Goal: Task Accomplishment & Management: Manage account settings

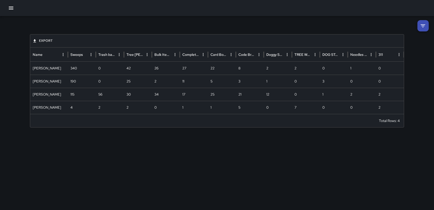
click at [9, 9] on icon "button" at bounding box center [11, 8] width 6 height 6
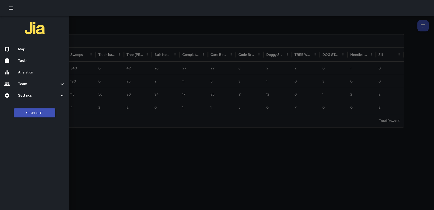
click at [28, 96] on h6 "Settings" at bounding box center [38, 96] width 41 height 6
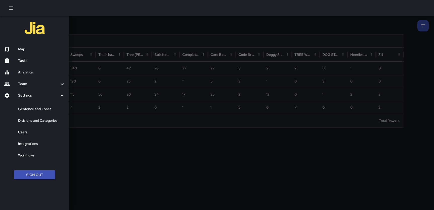
click at [31, 174] on button "Sign Out" at bounding box center [35, 174] width 42 height 9
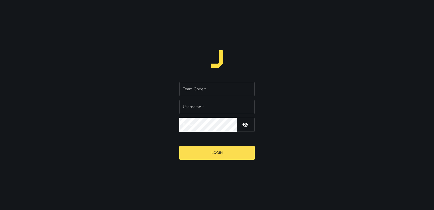
click at [207, 91] on input "Team Code   *" at bounding box center [217, 89] width 76 height 14
type input "*****"
click at [216, 103] on input "Username   *" at bounding box center [217, 107] width 76 height 14
type input "******"
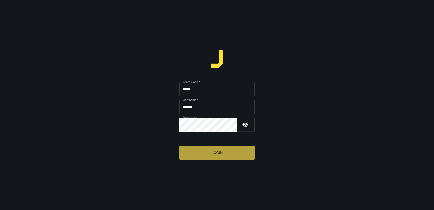
click at [211, 151] on button "Login" at bounding box center [217, 153] width 76 height 14
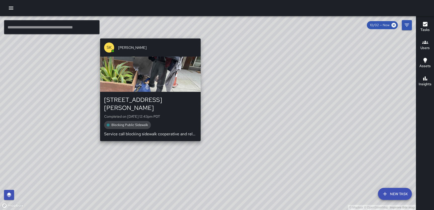
click at [148, 137] on div "© Mapbox © OpenStreetMap Improve this map SK [PERSON_NAME] [STREET_ADDRESS][PER…" at bounding box center [208, 113] width 416 height 194
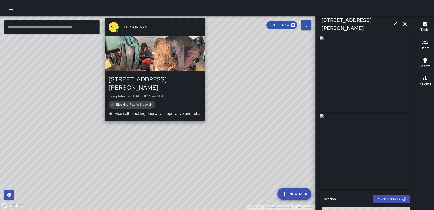
click at [152, 116] on div "© Mapbox © OpenStreetMap Improve this map SK [PERSON_NAME] [STREET_ADDRESS][PER…" at bounding box center [158, 113] width 316 height 194
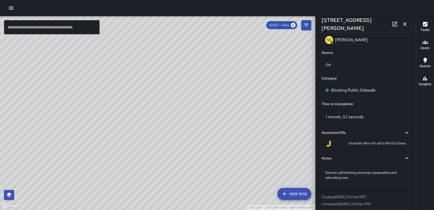
scroll to position [331, 0]
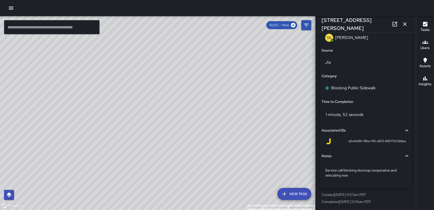
click at [198, 96] on div "© Mapbox © OpenStreetMap Improve this map" at bounding box center [158, 113] width 316 height 194
drag, startPoint x: 167, startPoint y: 119, endPoint x: 129, endPoint y: 155, distance: 52.4
click at [129, 155] on div "© Mapbox © OpenStreetMap Improve this map" at bounding box center [158, 113] width 316 height 194
drag, startPoint x: 211, startPoint y: 65, endPoint x: 169, endPoint y: 72, distance: 42.5
click at [169, 72] on div "© Mapbox © OpenStreetMap Improve this map" at bounding box center [158, 113] width 316 height 194
